Goal: Information Seeking & Learning: Learn about a topic

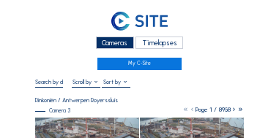
click at [109, 43] on div "Cameras" at bounding box center [115, 43] width 38 height 12
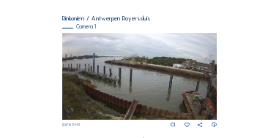
scroll to position [111, 0]
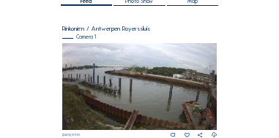
click at [135, 77] on img at bounding box center [139, 86] width 154 height 87
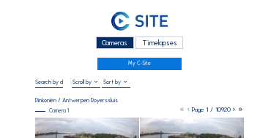
click at [116, 45] on div "Cameras" at bounding box center [115, 43] width 38 height 12
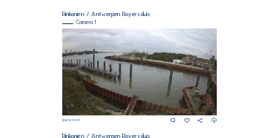
scroll to position [126, 0]
click at [146, 60] on img at bounding box center [139, 72] width 154 height 87
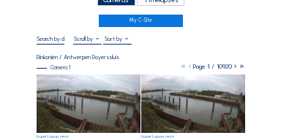
scroll to position [44, 0]
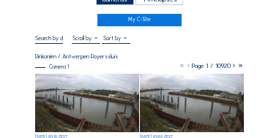
click at [100, 97] on img at bounding box center [87, 103] width 104 height 59
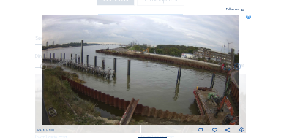
click at [243, 10] on icon at bounding box center [242, 11] width 3 height 4
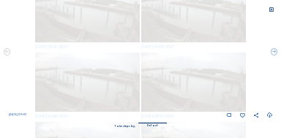
scroll to position [0, 0]
